Goal: Information Seeking & Learning: Learn about a topic

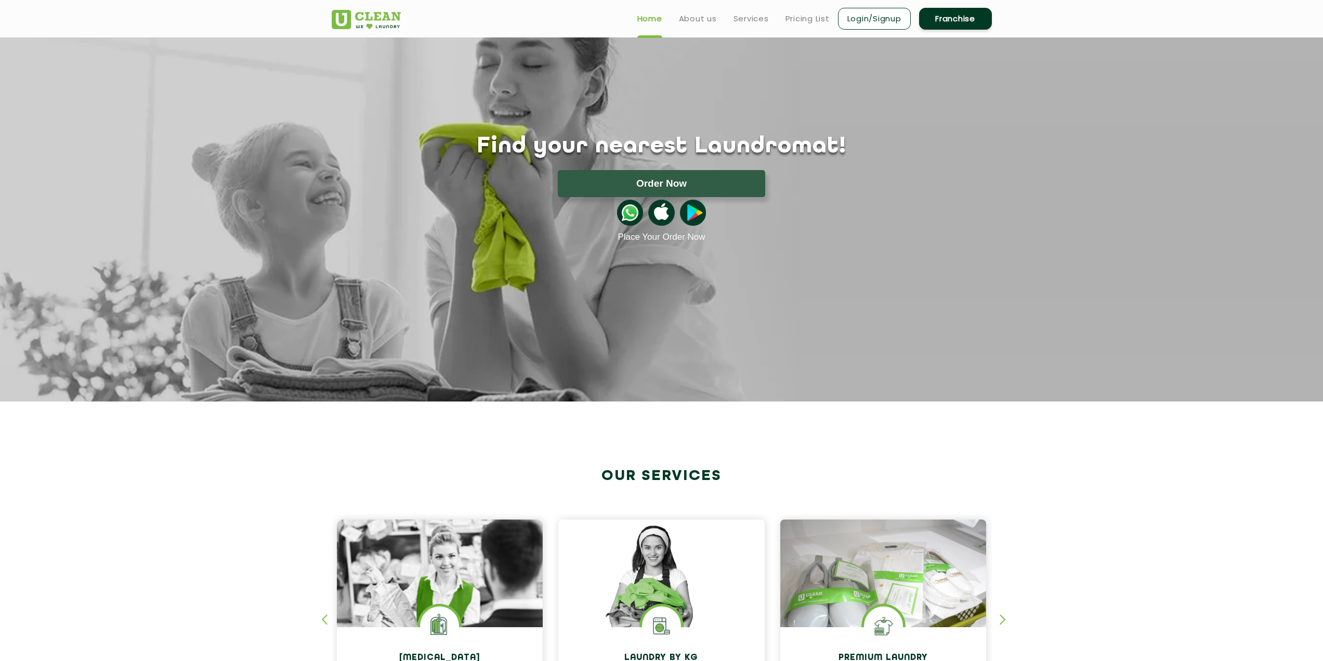
click at [688, 27] on ul "Home About us Services Pricing List Login/Signup Franchise" at bounding box center [810, 18] width 363 height 24
click at [695, 18] on link "About us" at bounding box center [698, 18] width 38 height 12
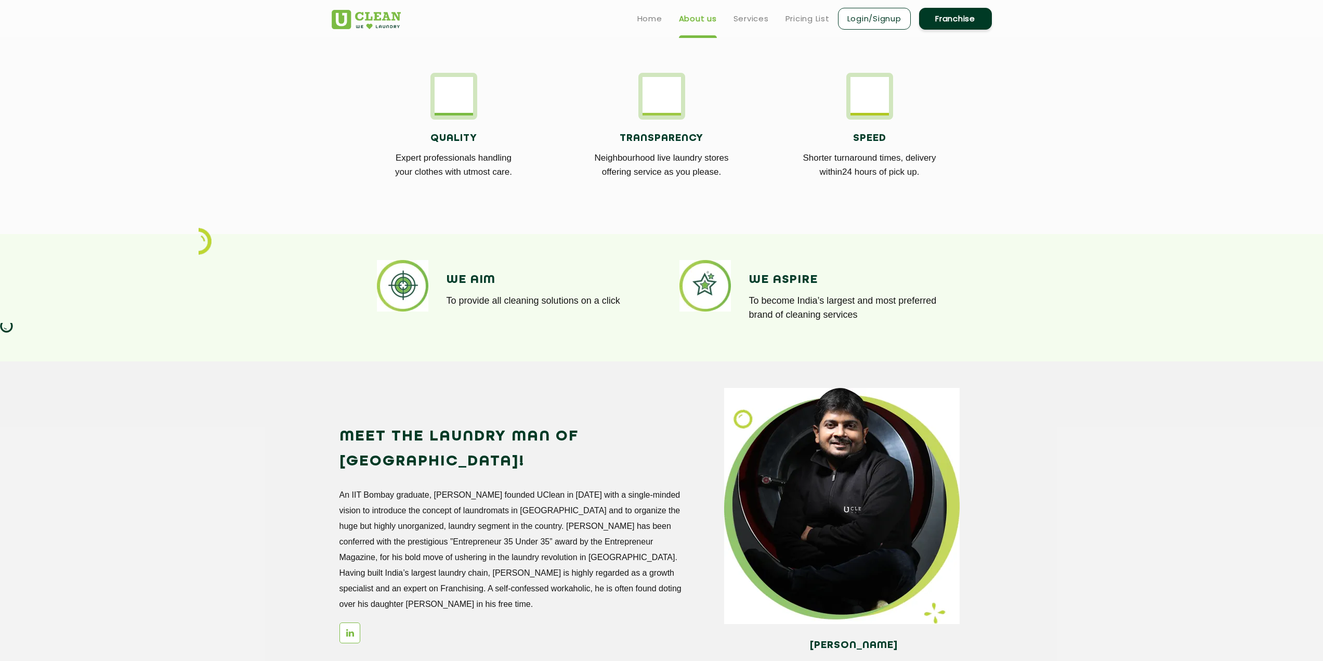
scroll to position [194, 0]
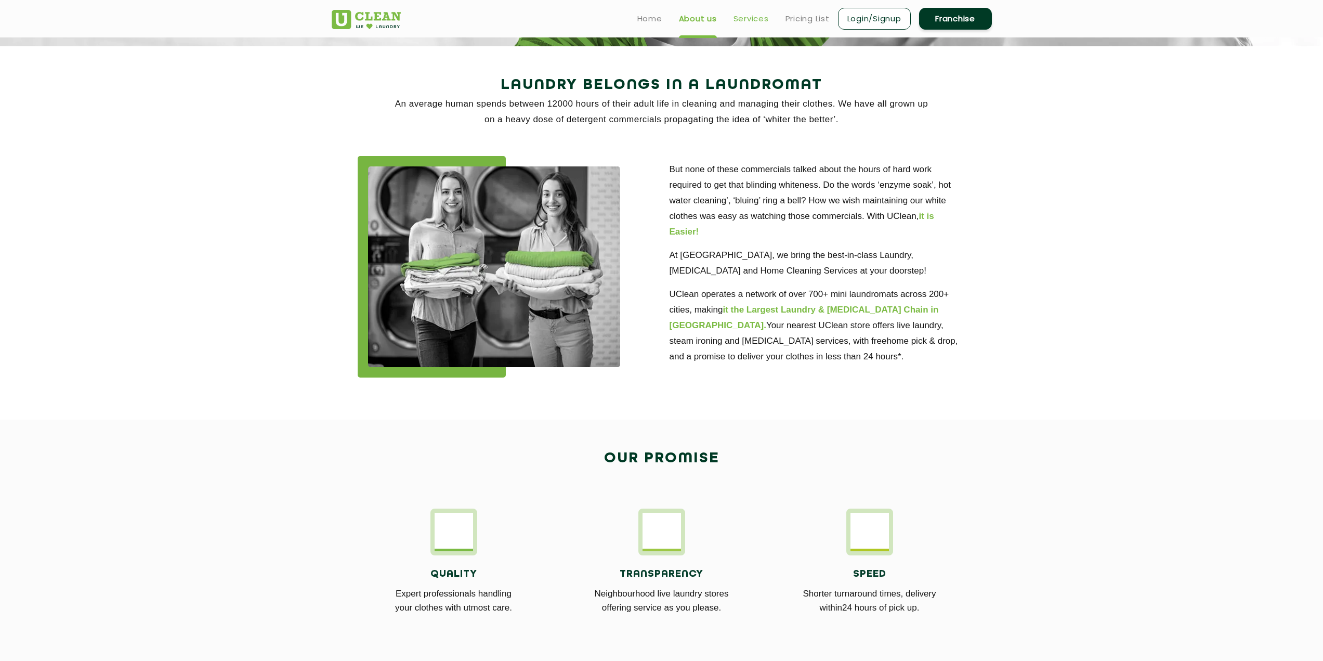
click at [761, 16] on link "Services" at bounding box center [750, 18] width 35 height 12
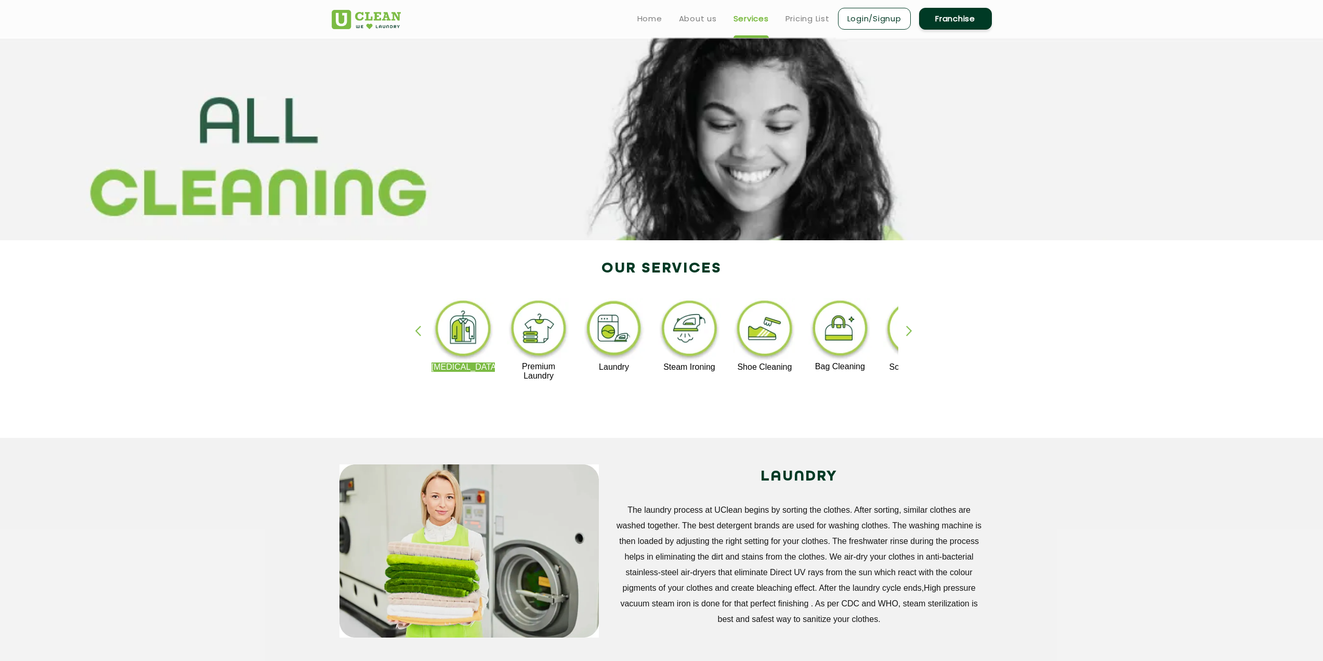
click at [912, 327] on div "button" at bounding box center [914, 339] width 16 height 29
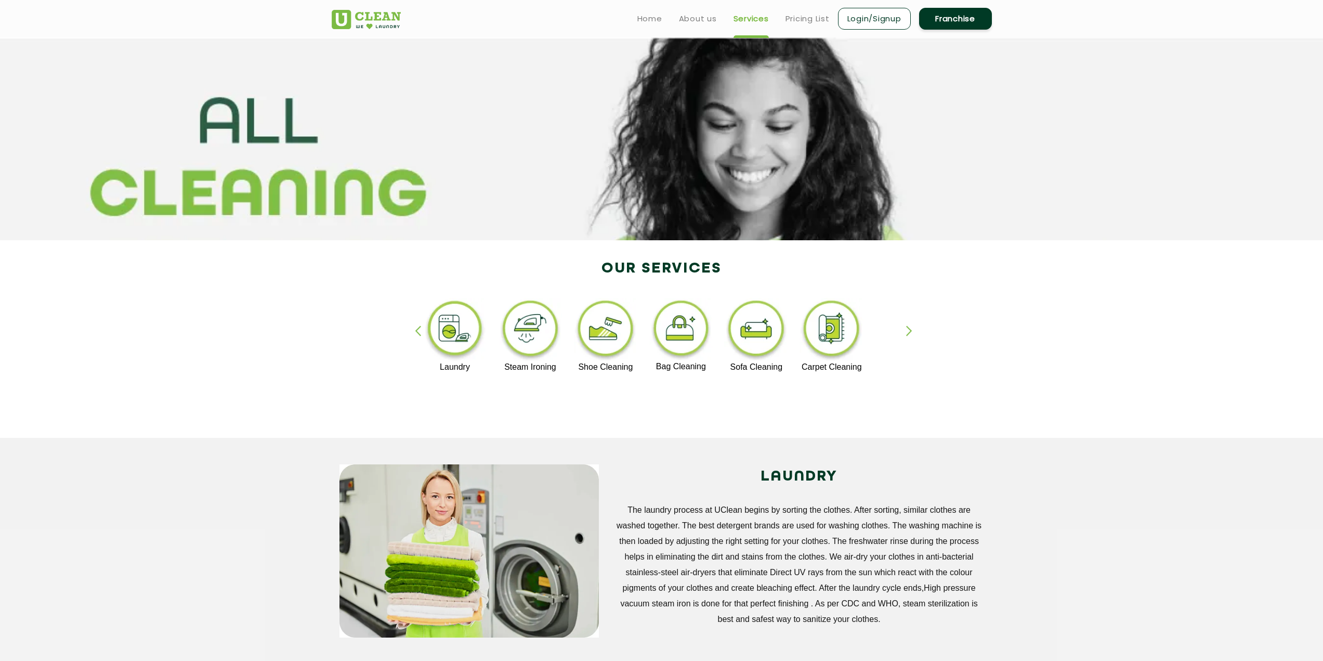
click at [824, 338] on img at bounding box center [831, 330] width 64 height 64
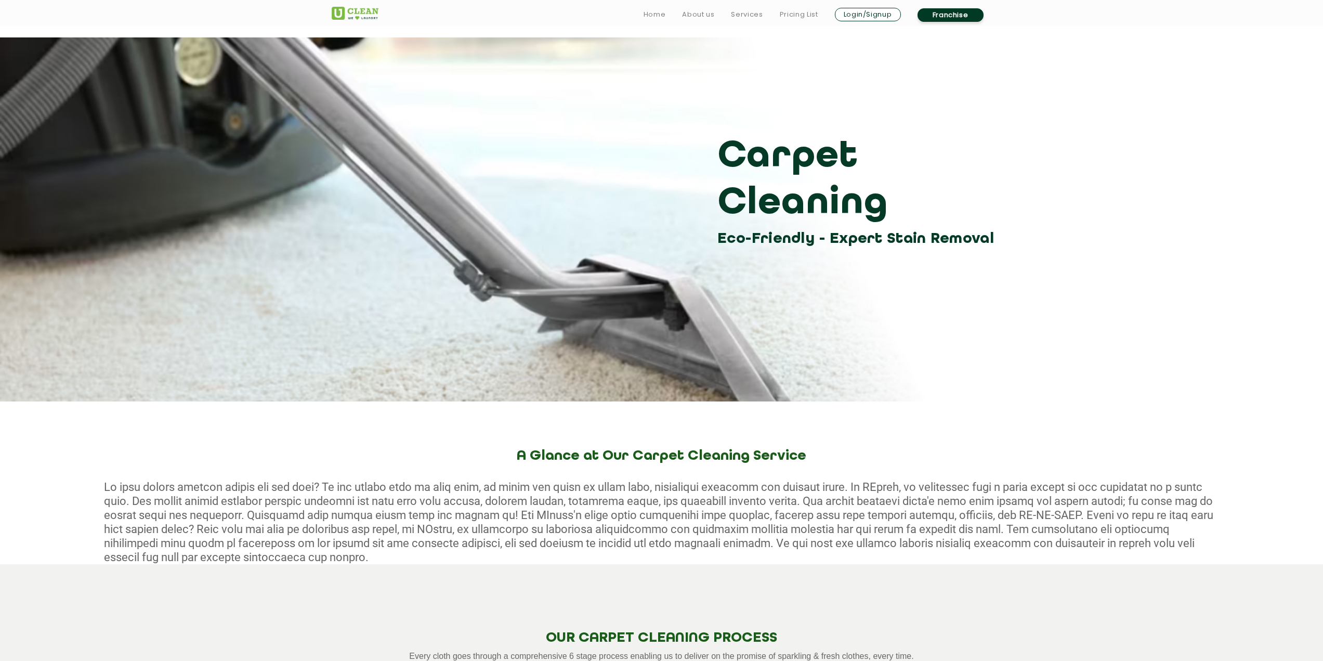
scroll to position [277, 0]
